Goal: Task Accomplishment & Management: Manage account settings

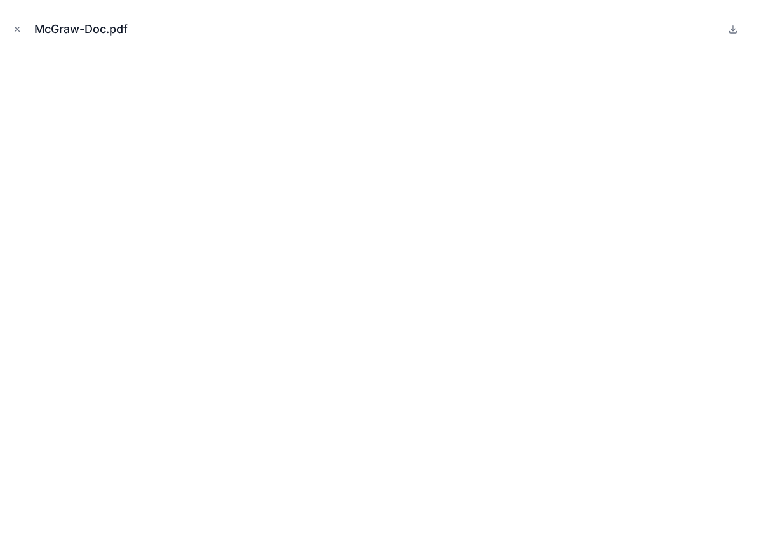
click at [17, 30] on icon "Close modal" at bounding box center [17, 29] width 9 height 9
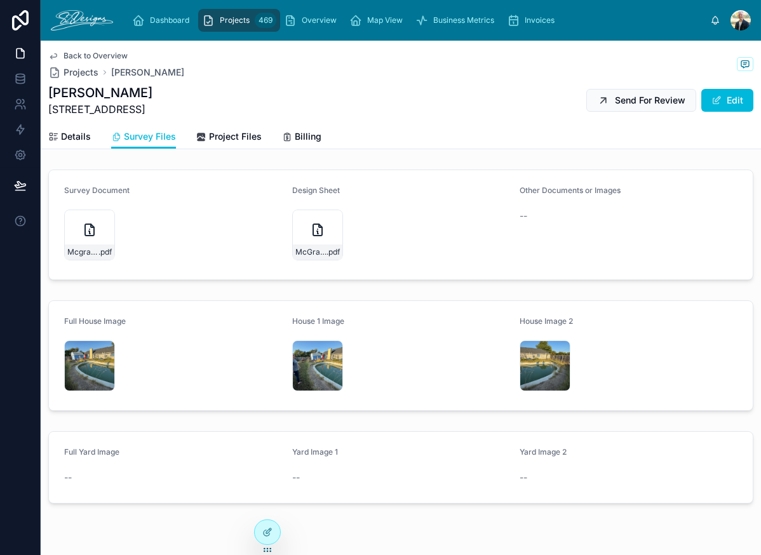
click at [308, 356] on div "Mcgraw-2 .jpg" at bounding box center [317, 366] width 51 height 51
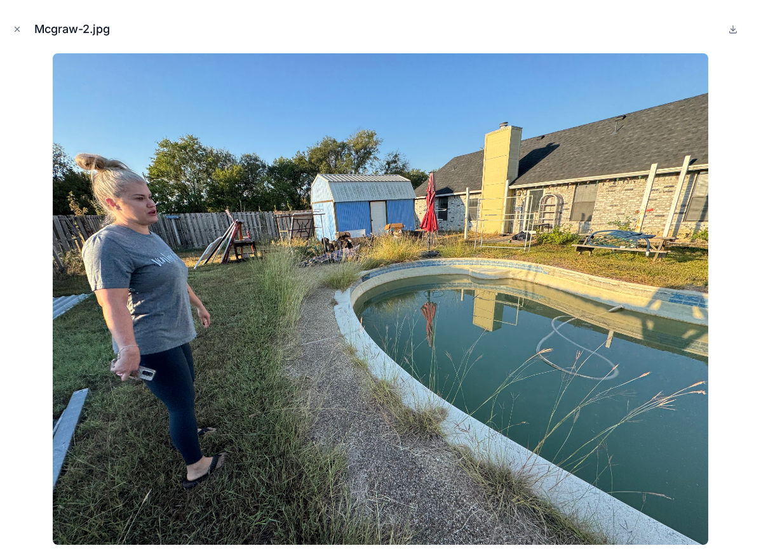
click at [15, 27] on icon "Close modal" at bounding box center [17, 29] width 4 height 4
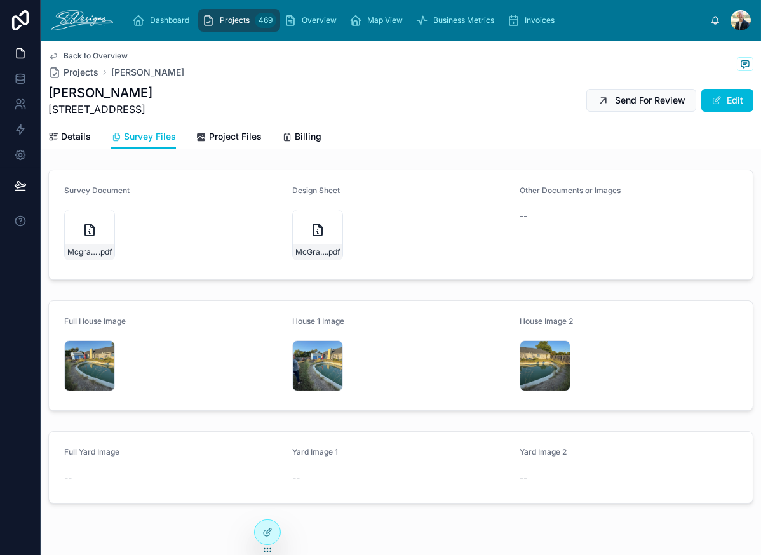
click at [522, 350] on div "Mcgraw-3 .jpg" at bounding box center [545, 366] width 51 height 51
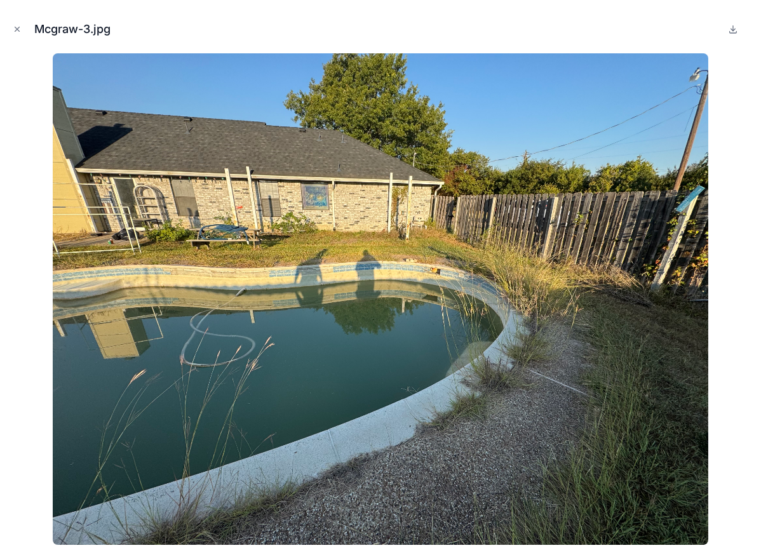
click at [13, 27] on icon "Close modal" at bounding box center [17, 29] width 9 height 9
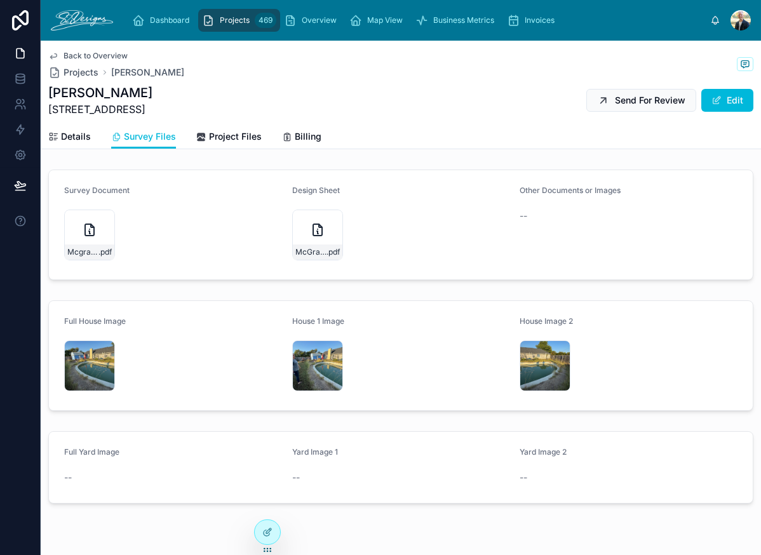
click at [523, 365] on div "Mcgraw-3 .jpg" at bounding box center [545, 366] width 51 height 51
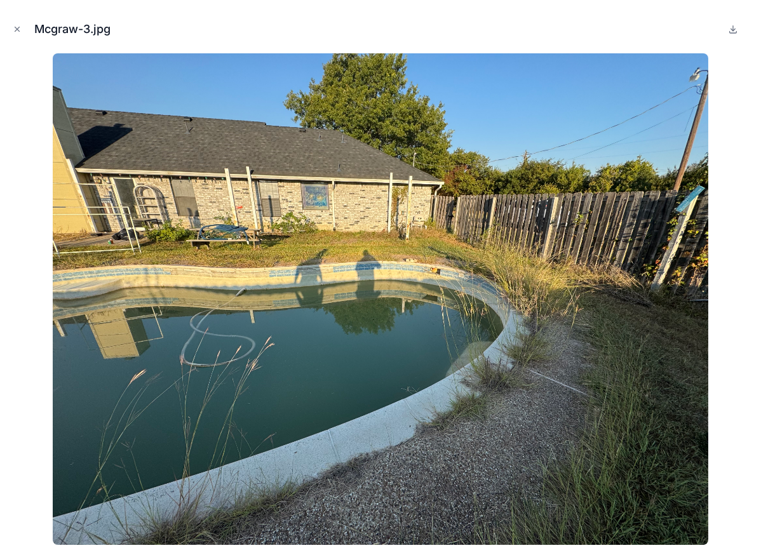
click at [13, 32] on icon "Close modal" at bounding box center [17, 29] width 9 height 9
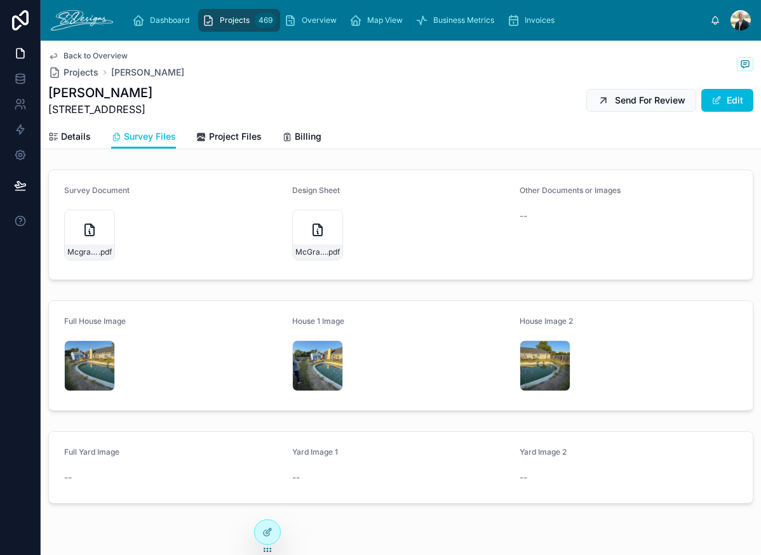
click at [64, 365] on div "Mcgraw-1 .jpg" at bounding box center [89, 366] width 51 height 51
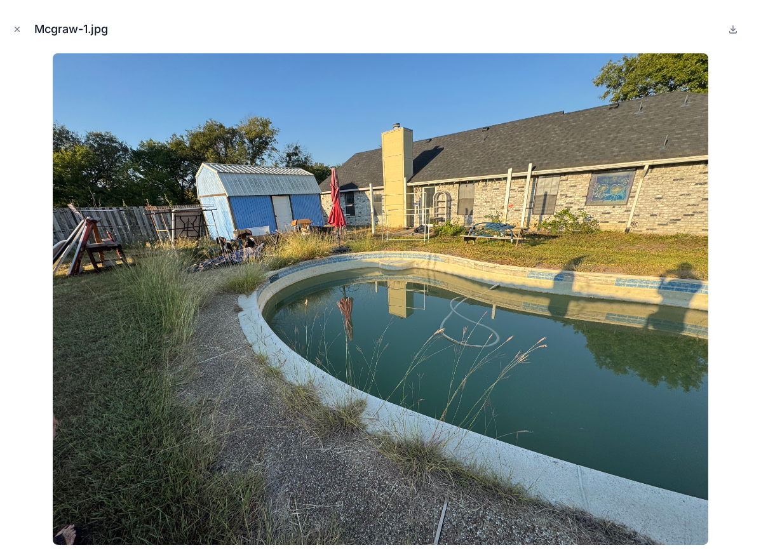
click at [13, 36] on div "Mcgraw-1.jpg" at bounding box center [380, 29] width 741 height 38
click at [13, 30] on icon "Close modal" at bounding box center [17, 29] width 9 height 9
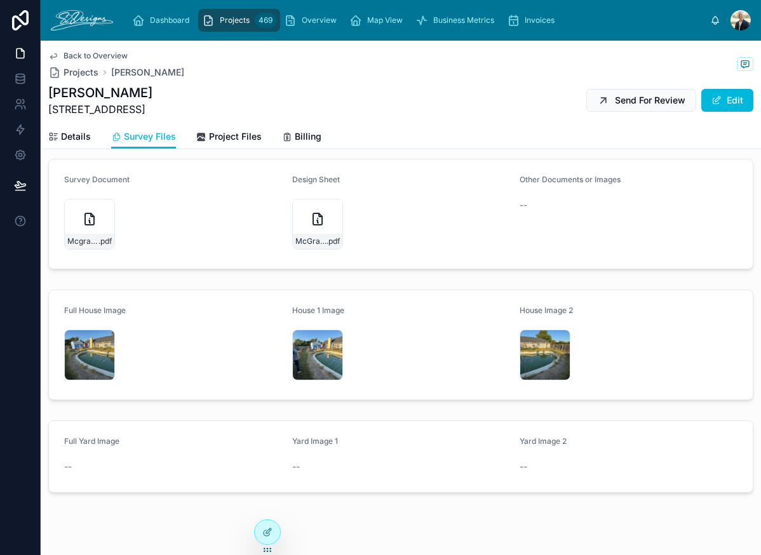
scroll to position [33, 0]
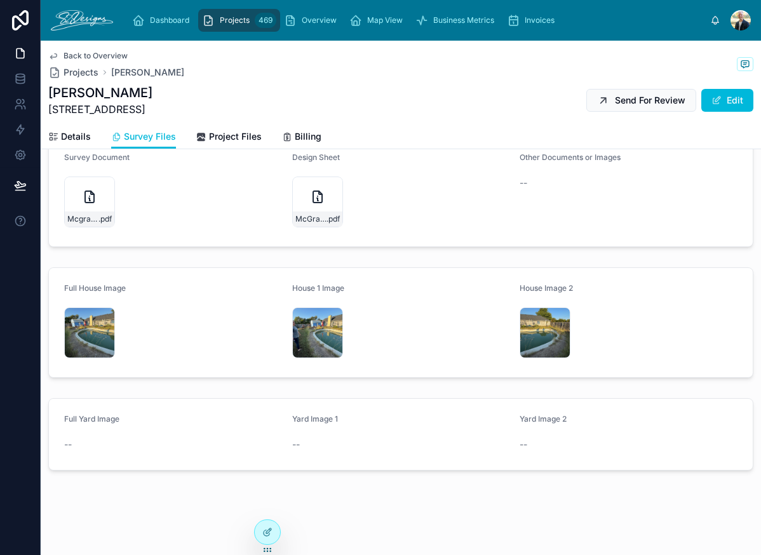
click at [77, 137] on span "Details" at bounding box center [76, 136] width 30 height 13
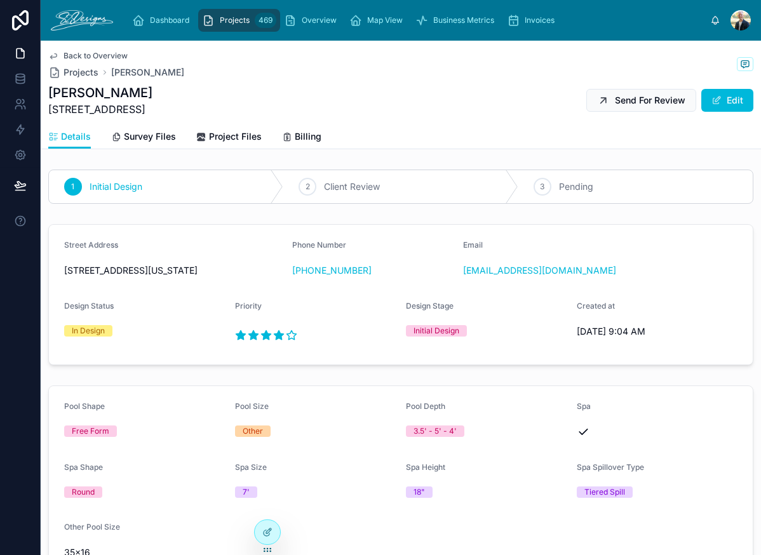
click at [156, 141] on span "Survey Files" at bounding box center [150, 136] width 52 height 13
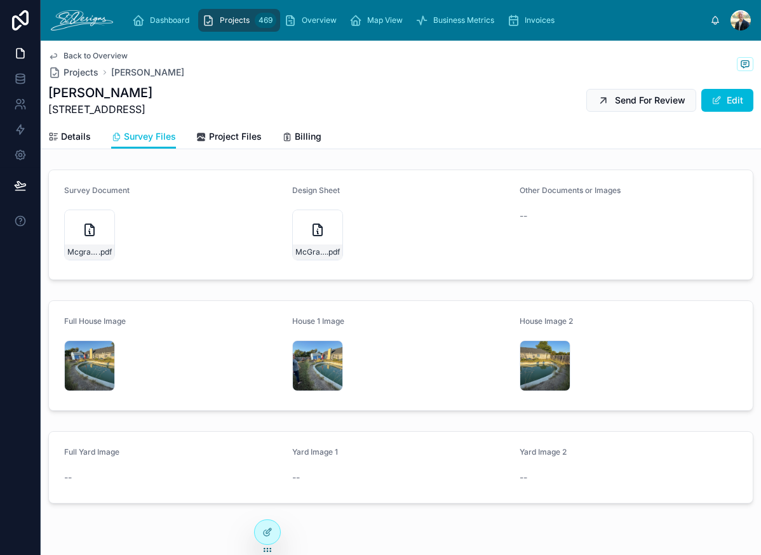
click at [300, 228] on div "McGraw-Doc .pdf" at bounding box center [317, 235] width 51 height 51
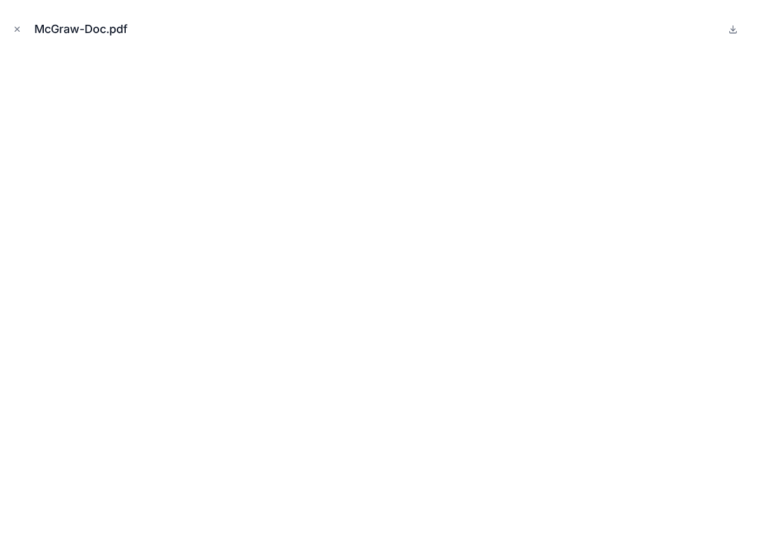
click at [15, 29] on icon "Close modal" at bounding box center [17, 29] width 9 height 9
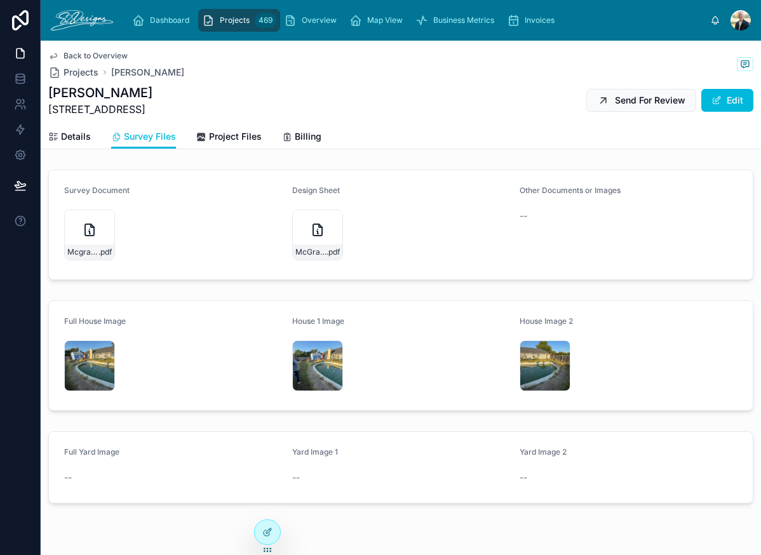
drag, startPoint x: 212, startPoint y: 138, endPoint x: 226, endPoint y: 158, distance: 23.6
click at [212, 138] on span "Project Files" at bounding box center [235, 136] width 53 height 13
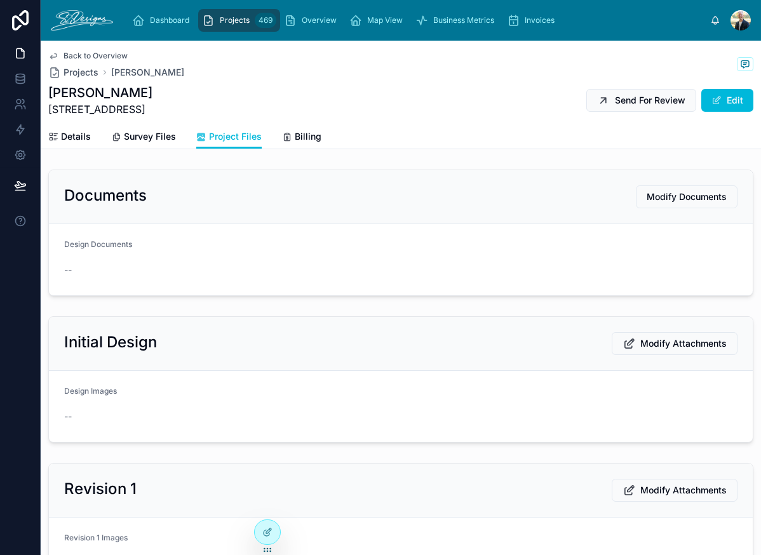
click at [673, 199] on span "Modify Documents" at bounding box center [687, 197] width 80 height 13
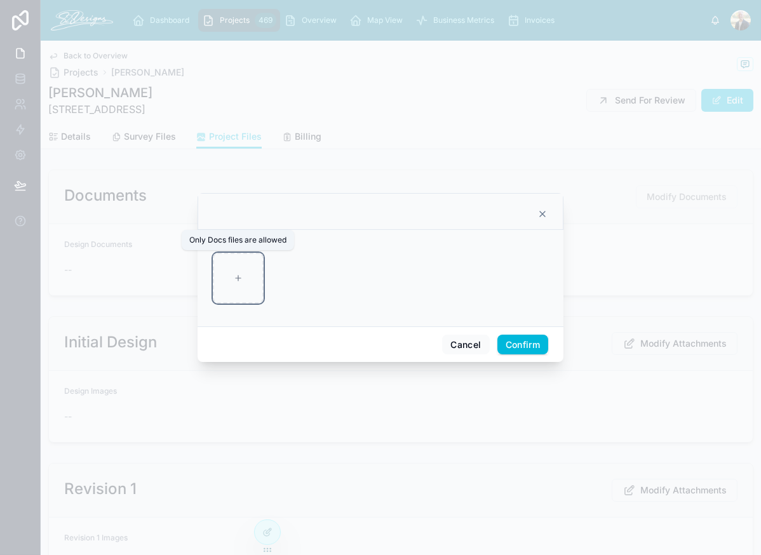
click at [227, 288] on div at bounding box center [238, 278] width 51 height 51
type input "**********"
click at [550, 343] on div "Cancel Confirm" at bounding box center [381, 345] width 366 height 36
click at [531, 344] on button "Confirm" at bounding box center [522, 345] width 51 height 20
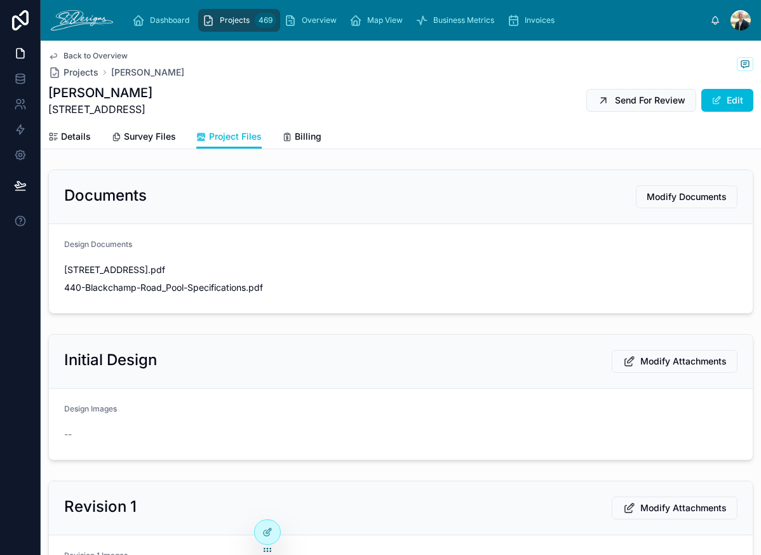
click at [689, 365] on span "Modify Attachments" at bounding box center [683, 361] width 86 height 13
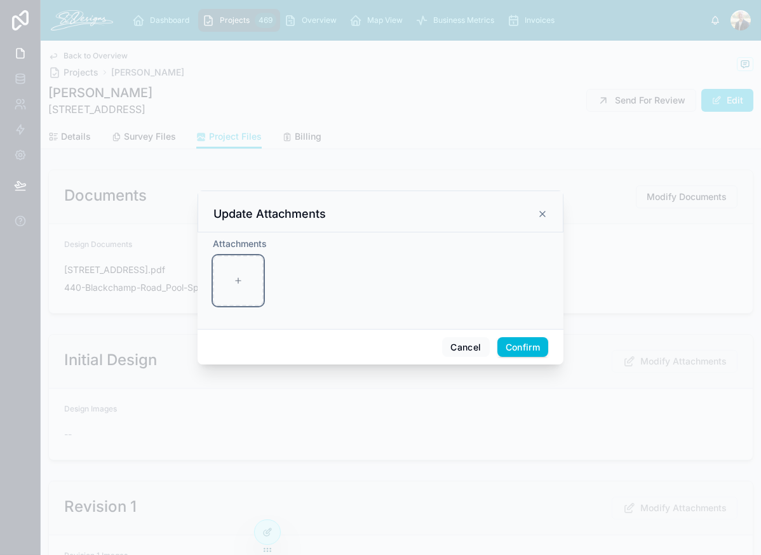
click at [233, 274] on div at bounding box center [238, 280] width 51 height 51
type input "**********"
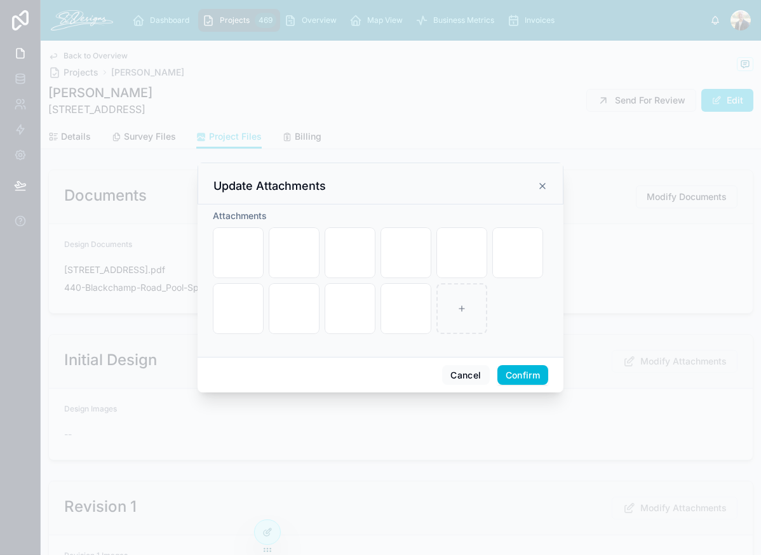
click at [514, 372] on button "Confirm" at bounding box center [522, 375] width 51 height 20
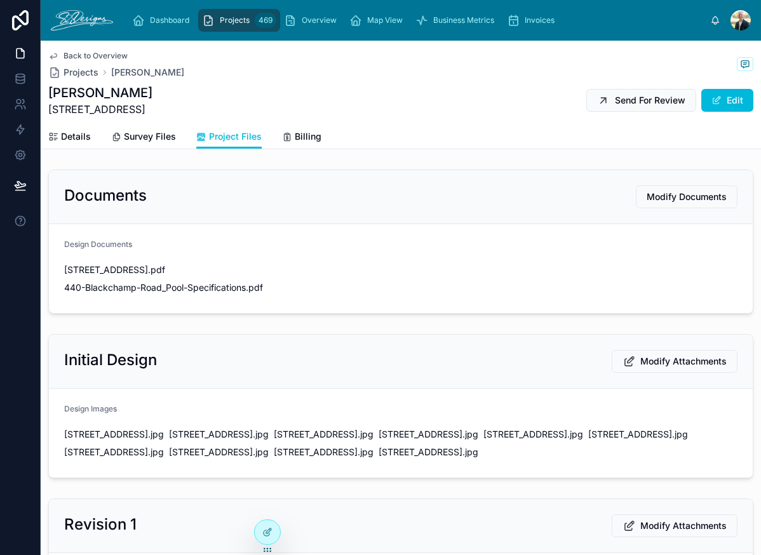
click at [628, 104] on span "Send For Review" at bounding box center [650, 100] width 71 height 13
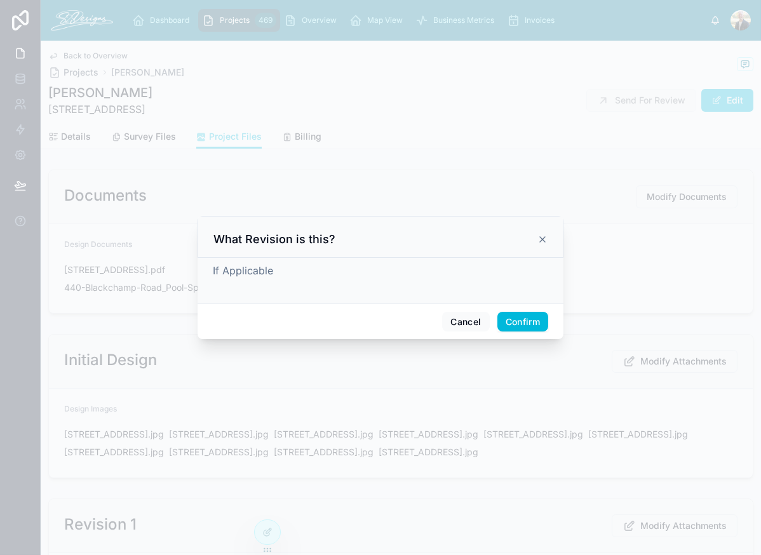
click at [520, 318] on button "Confirm" at bounding box center [522, 322] width 51 height 20
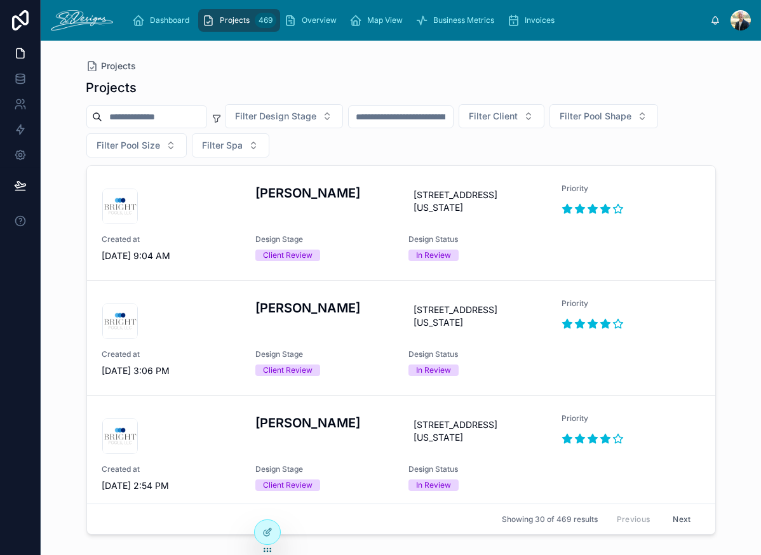
click at [307, 18] on span "Overview" at bounding box center [319, 20] width 35 height 10
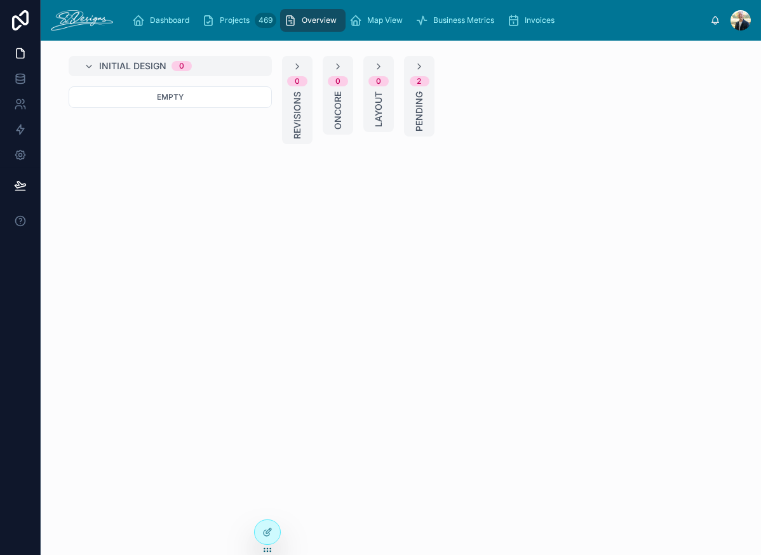
click at [84, 65] on icon at bounding box center [89, 67] width 10 height 10
